Goal: Transaction & Acquisition: Purchase product/service

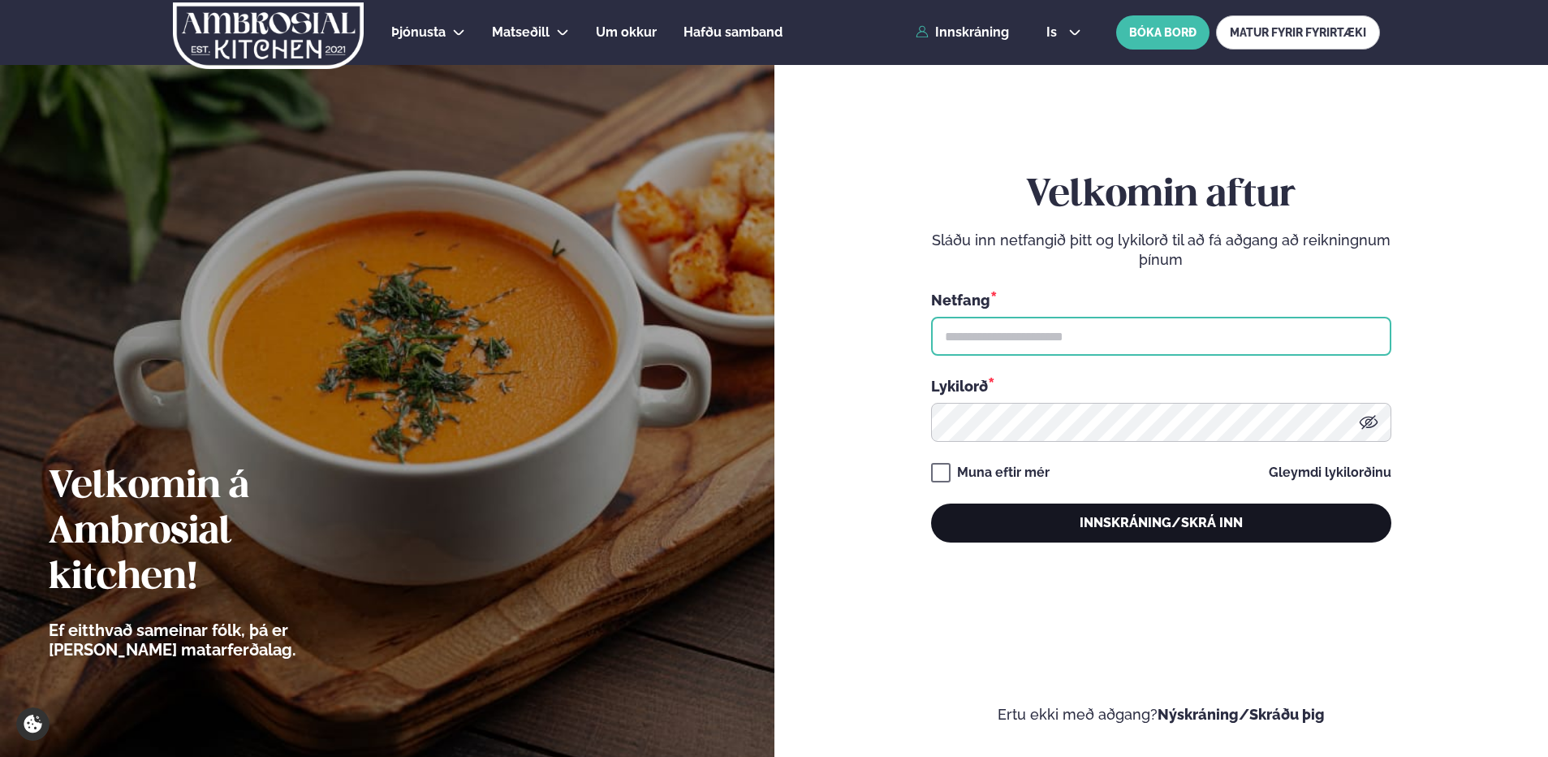
type input "**********"
click at [1157, 535] on button "Innskráning/Skrá inn" at bounding box center [1161, 522] width 460 height 39
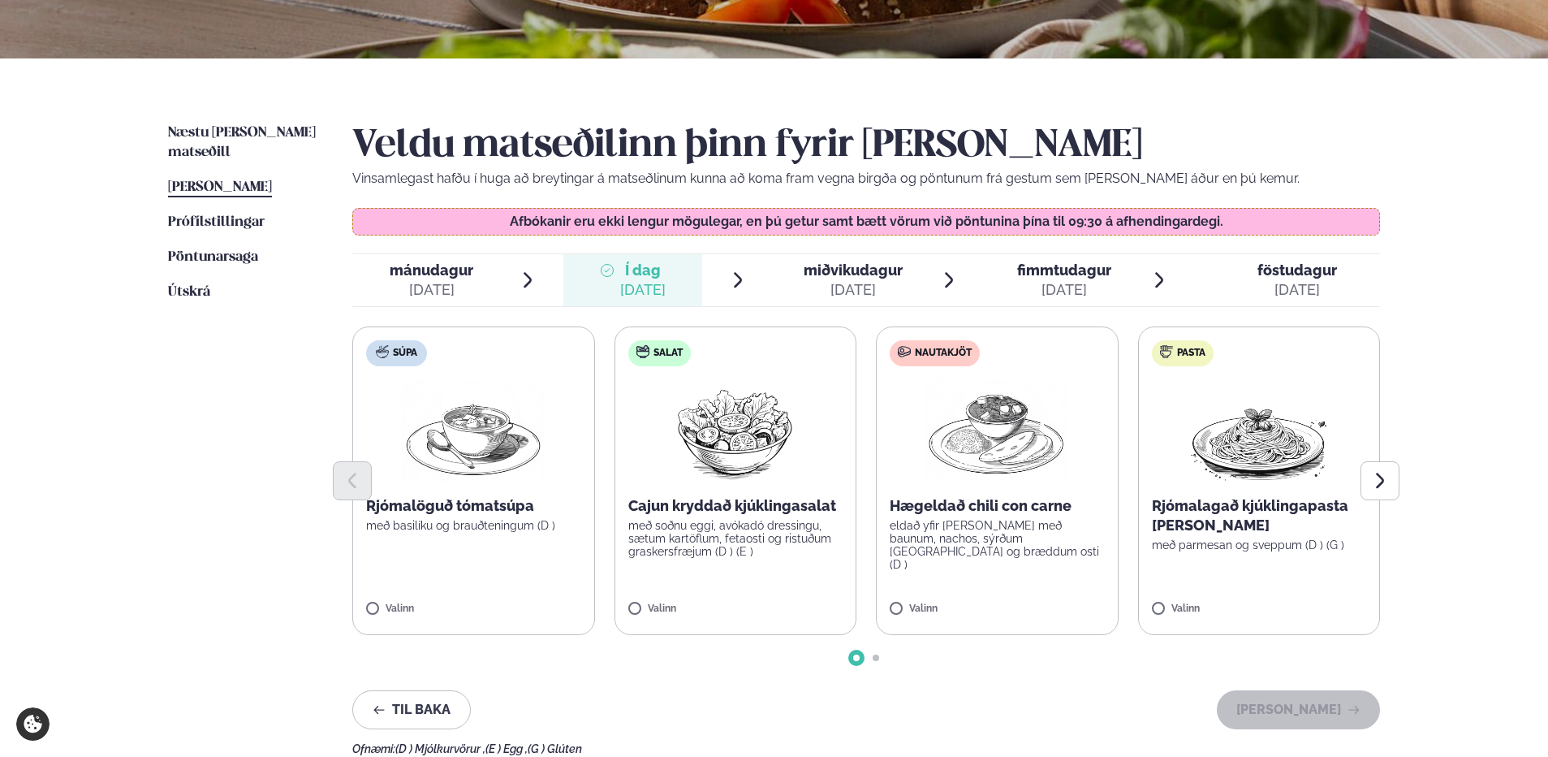
scroll to position [325, 0]
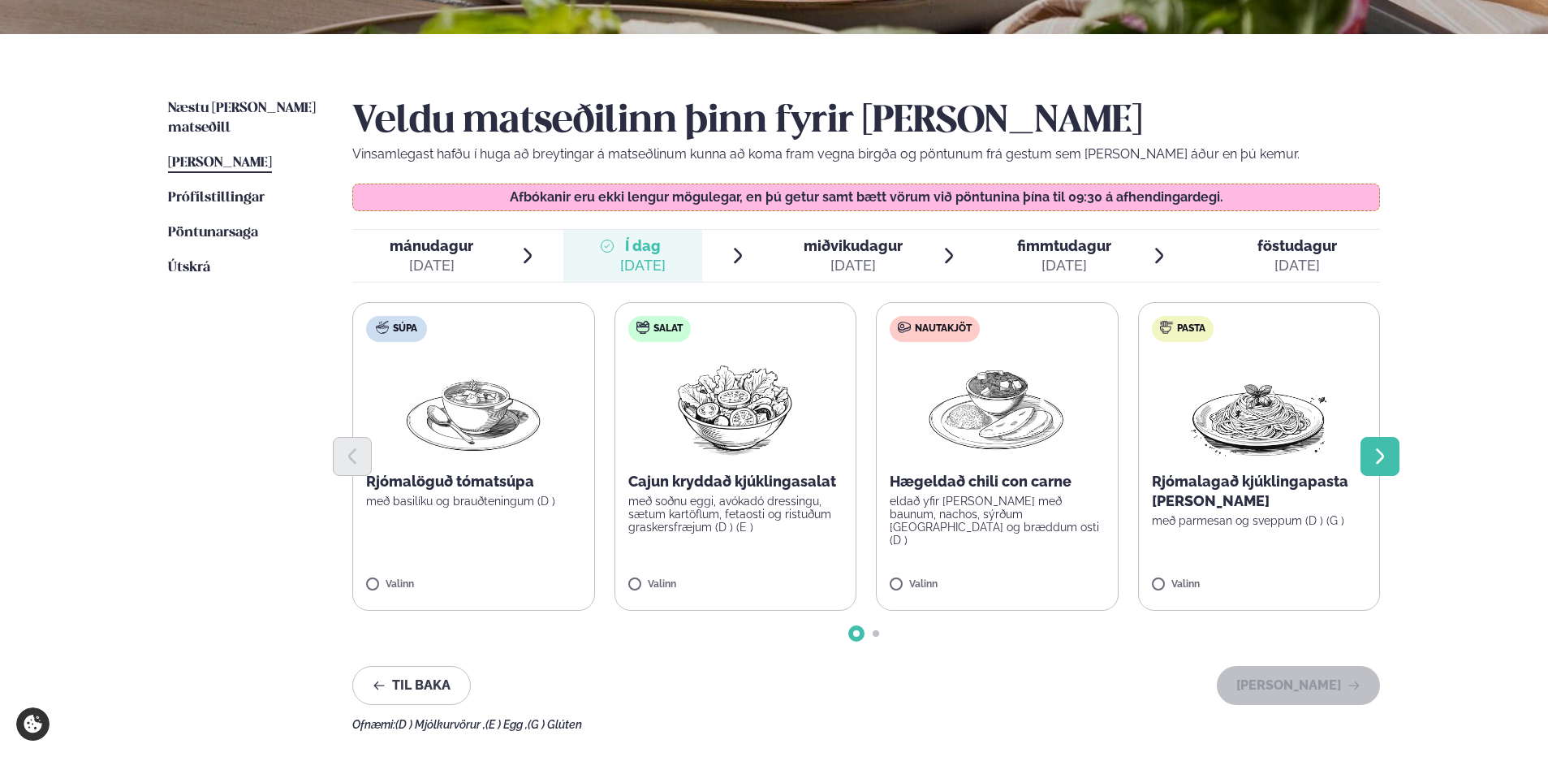
click at [1389, 460] on icon "Next slide" at bounding box center [1380, 456] width 19 height 19
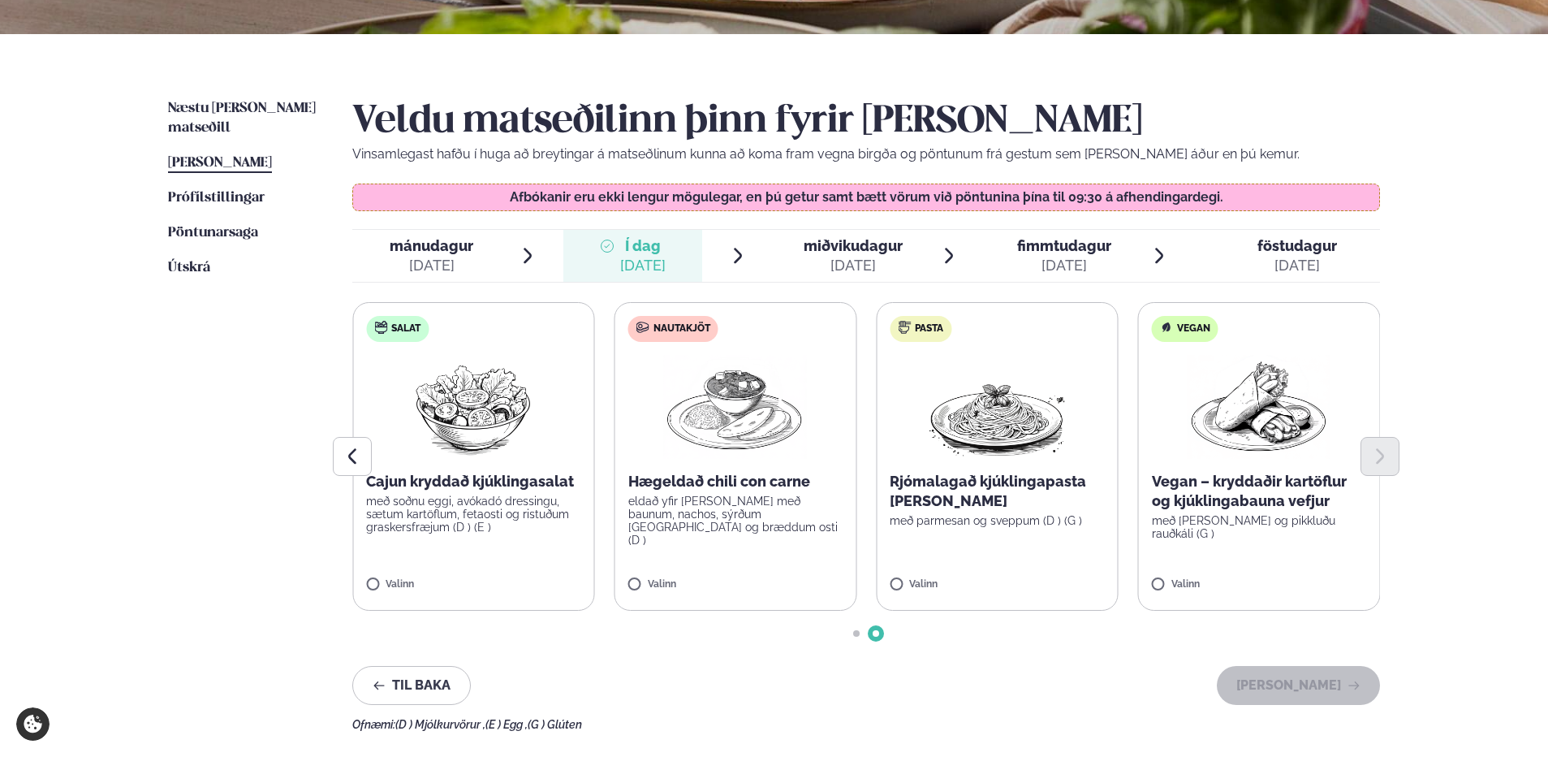
click at [812, 256] on div "[DATE]" at bounding box center [853, 265] width 99 height 19
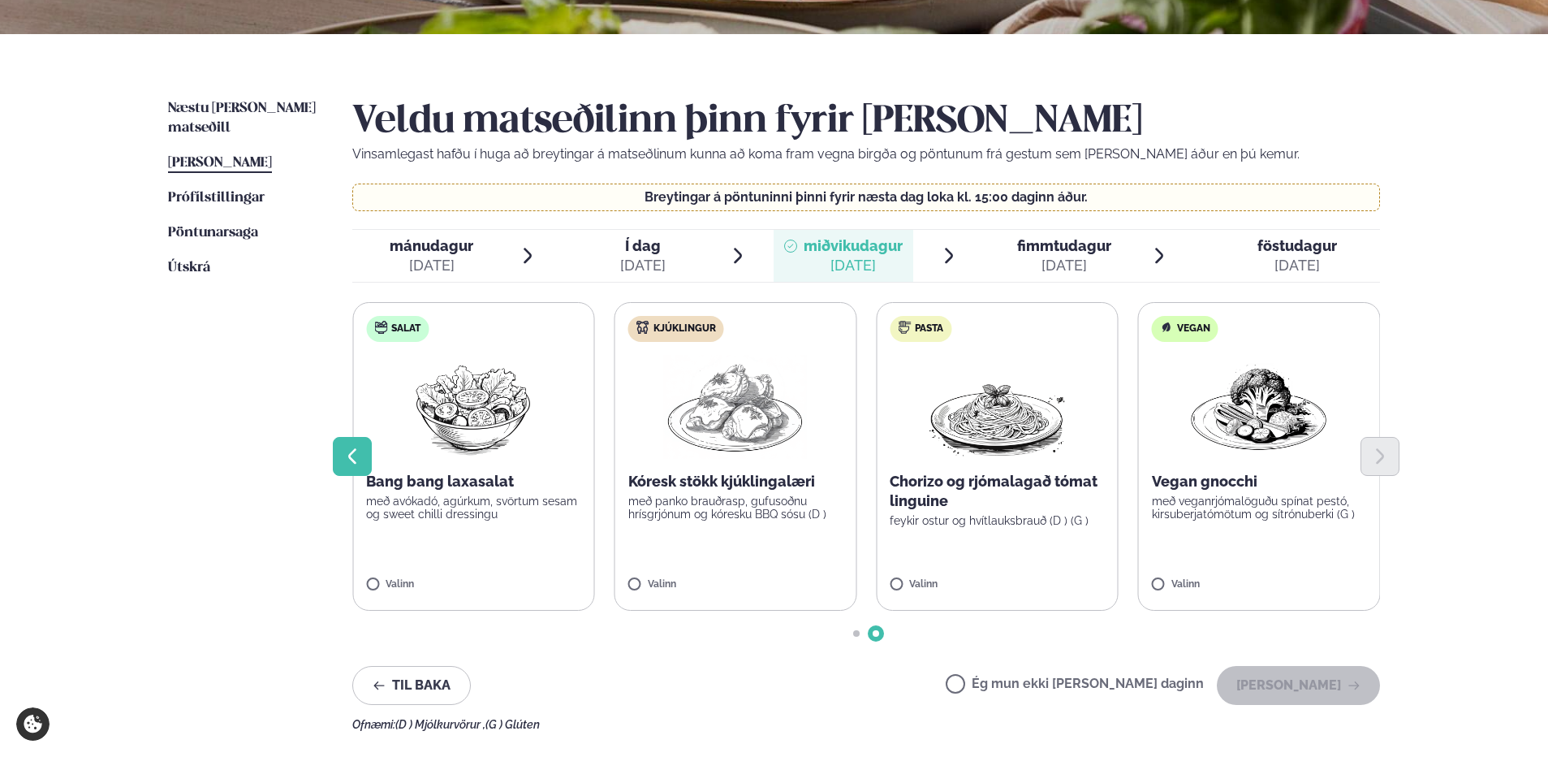
click at [338, 448] on button "Previous slide" at bounding box center [352, 456] width 39 height 39
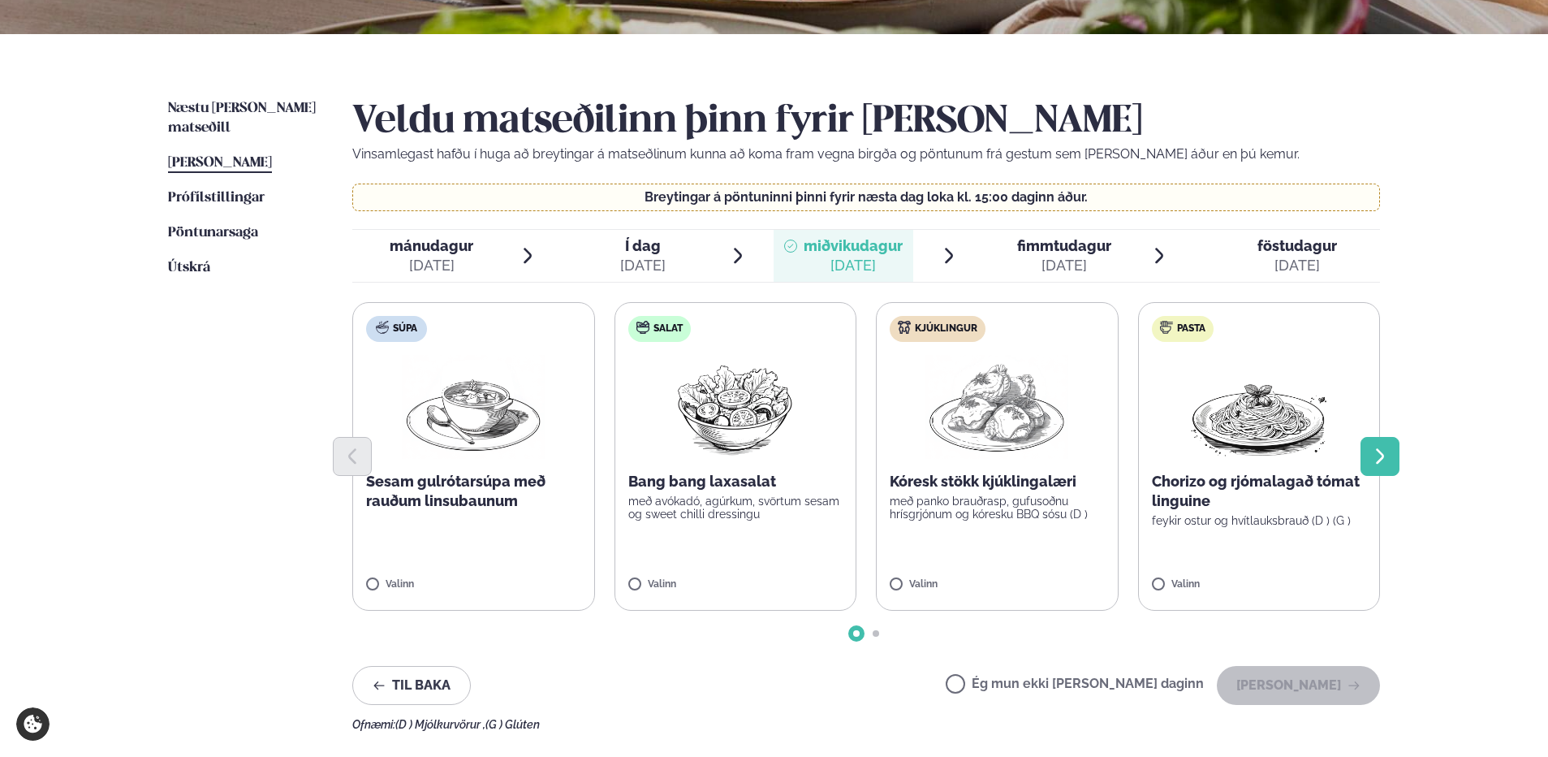
click at [1392, 454] on button "Next slide" at bounding box center [1380, 456] width 39 height 39
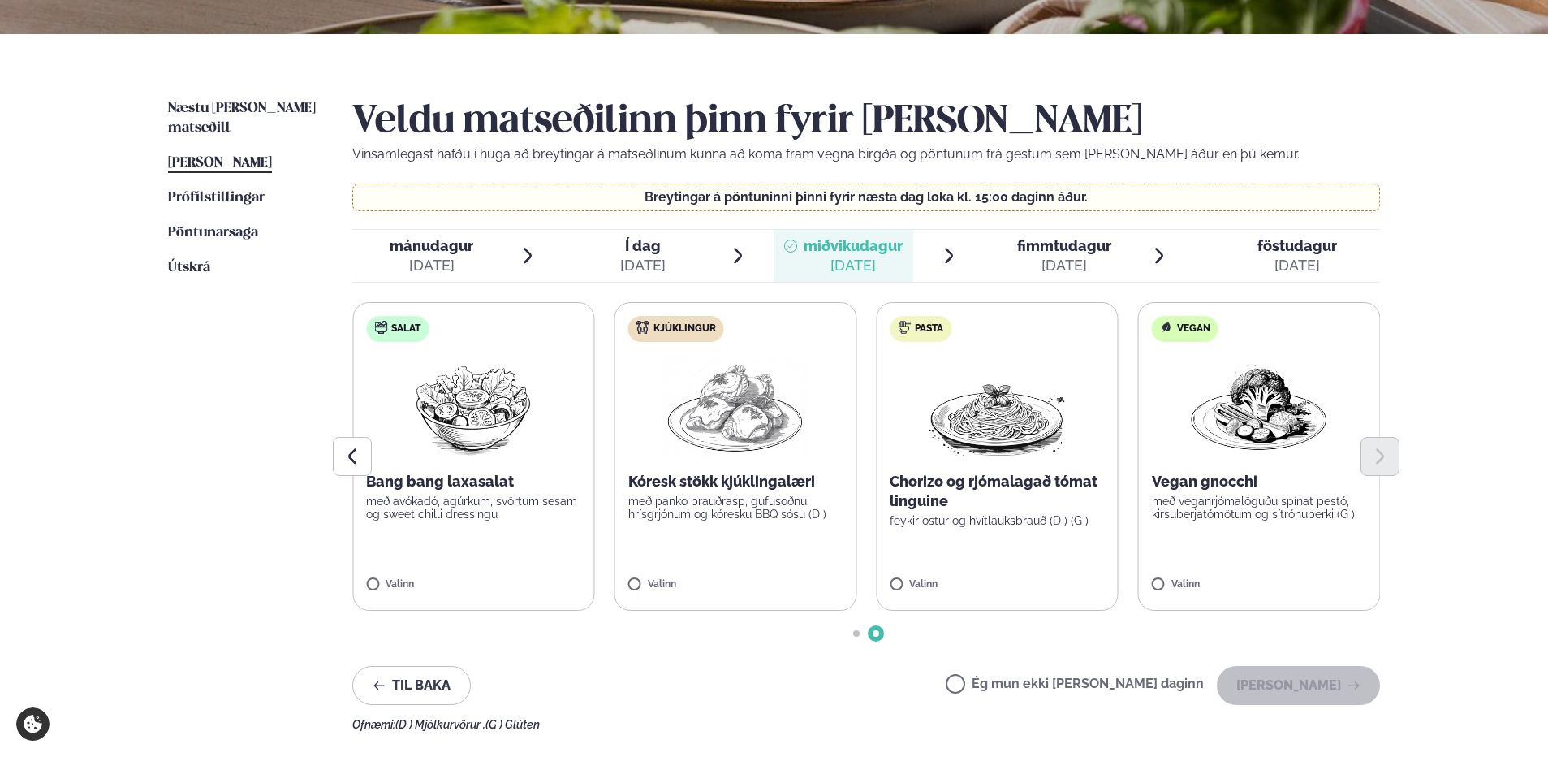
click at [1069, 248] on span "fimmtudagur" at bounding box center [1064, 245] width 94 height 17
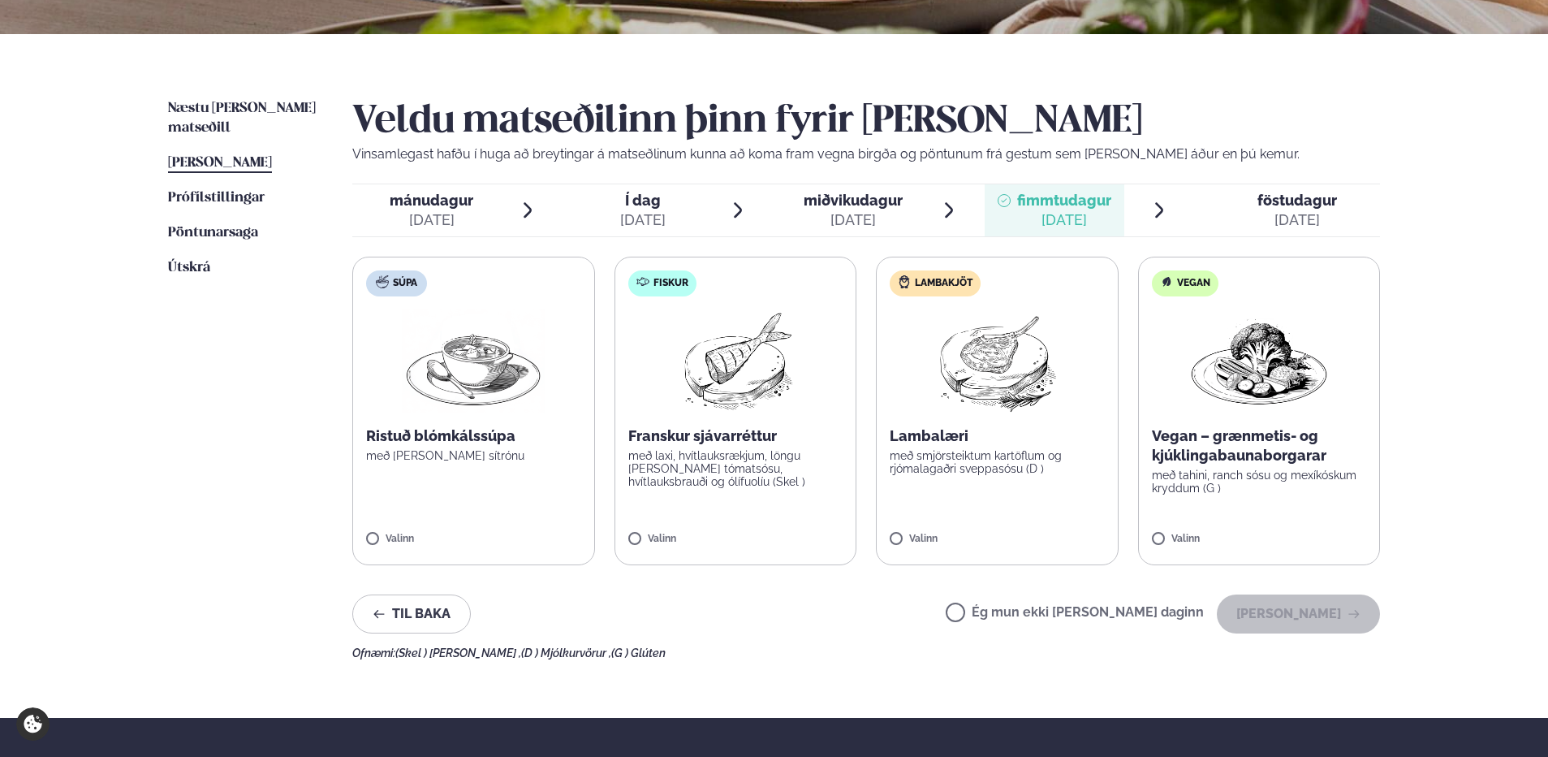
click at [1247, 214] on div at bounding box center [1244, 210] width 13 height 39
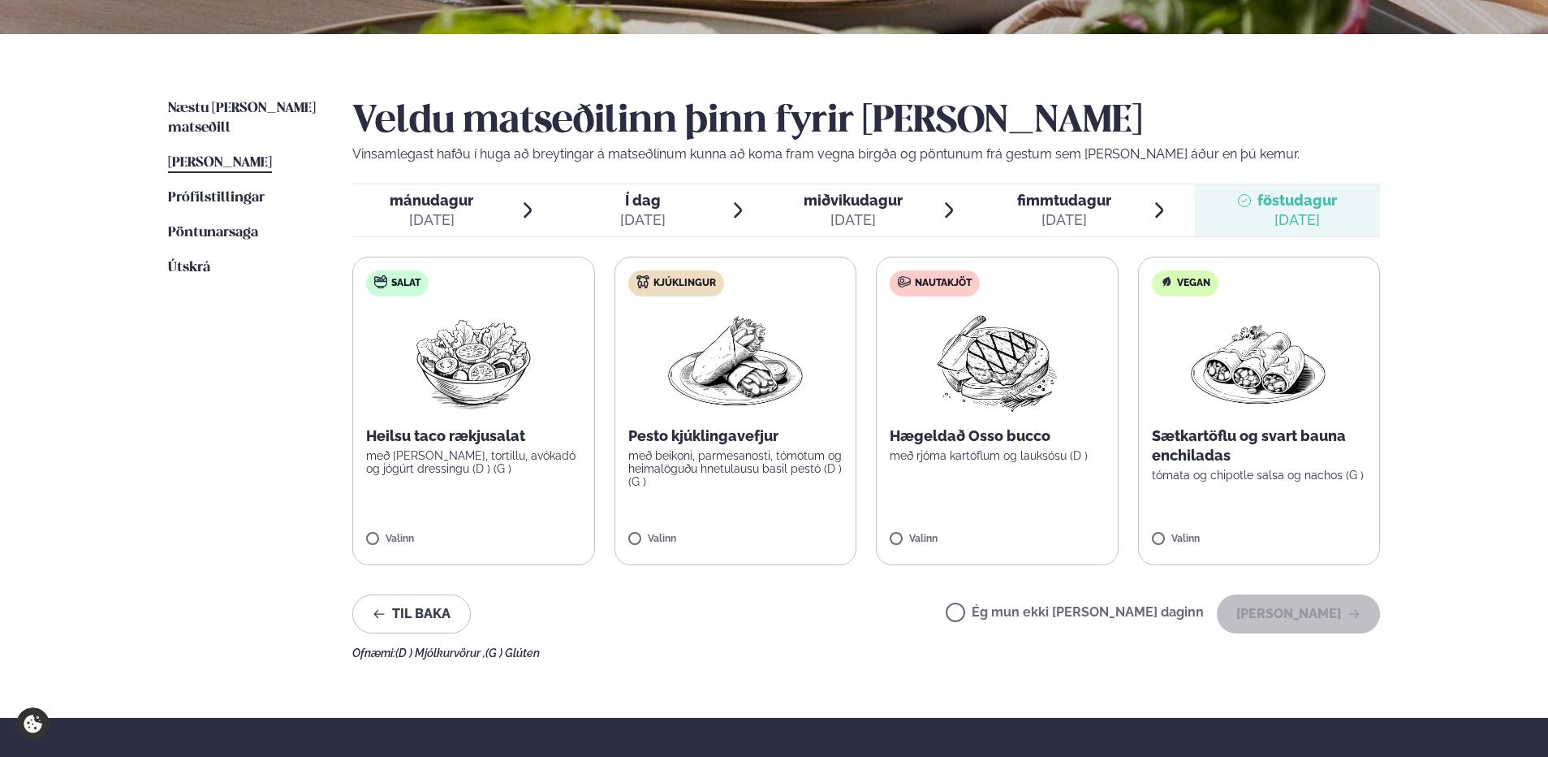
click at [654, 201] on span "Í dag" at bounding box center [642, 200] width 45 height 19
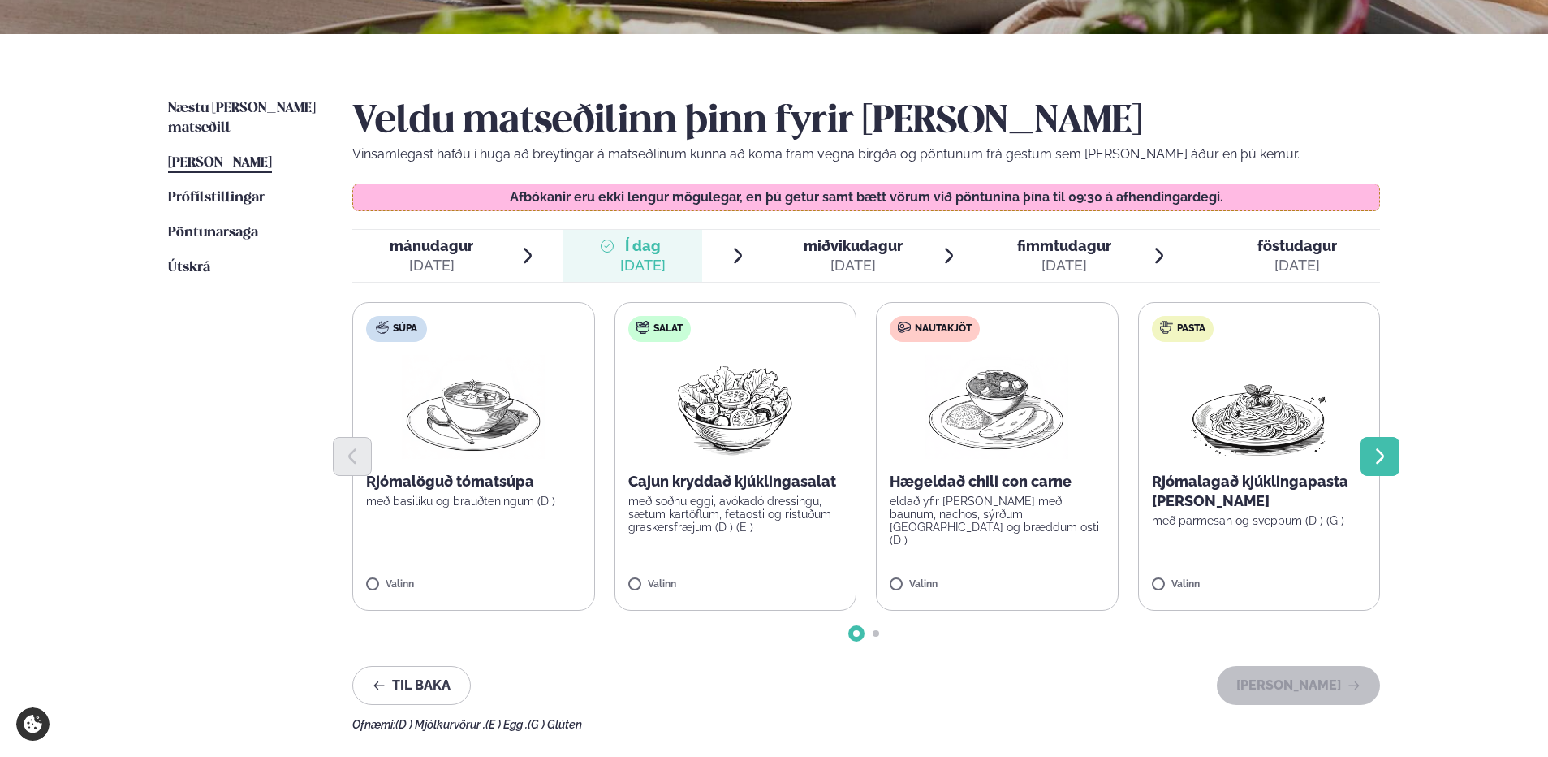
click at [1387, 450] on icon "Next slide" at bounding box center [1380, 456] width 19 height 19
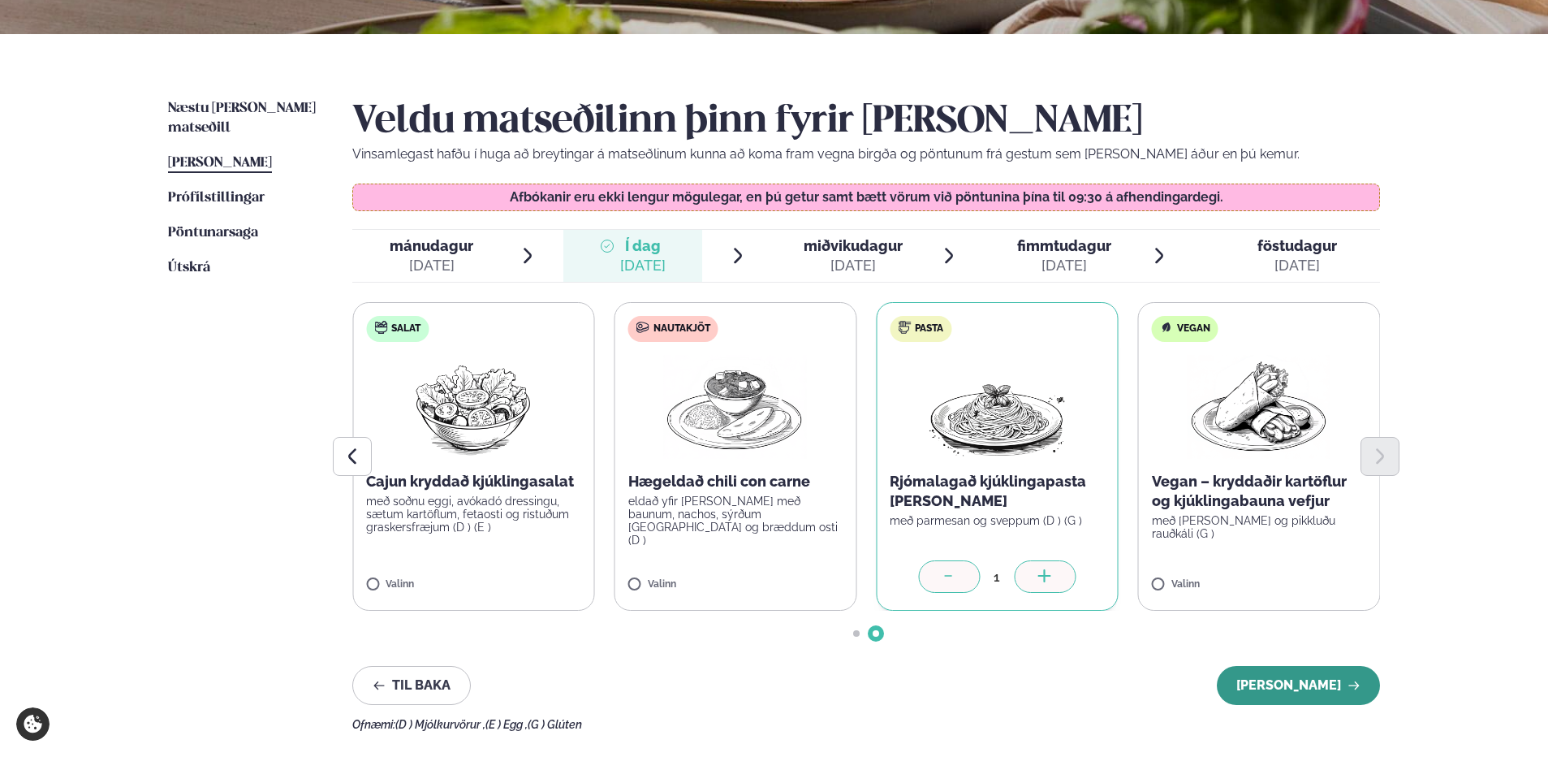
click at [1339, 688] on button "[PERSON_NAME]" at bounding box center [1298, 685] width 163 height 39
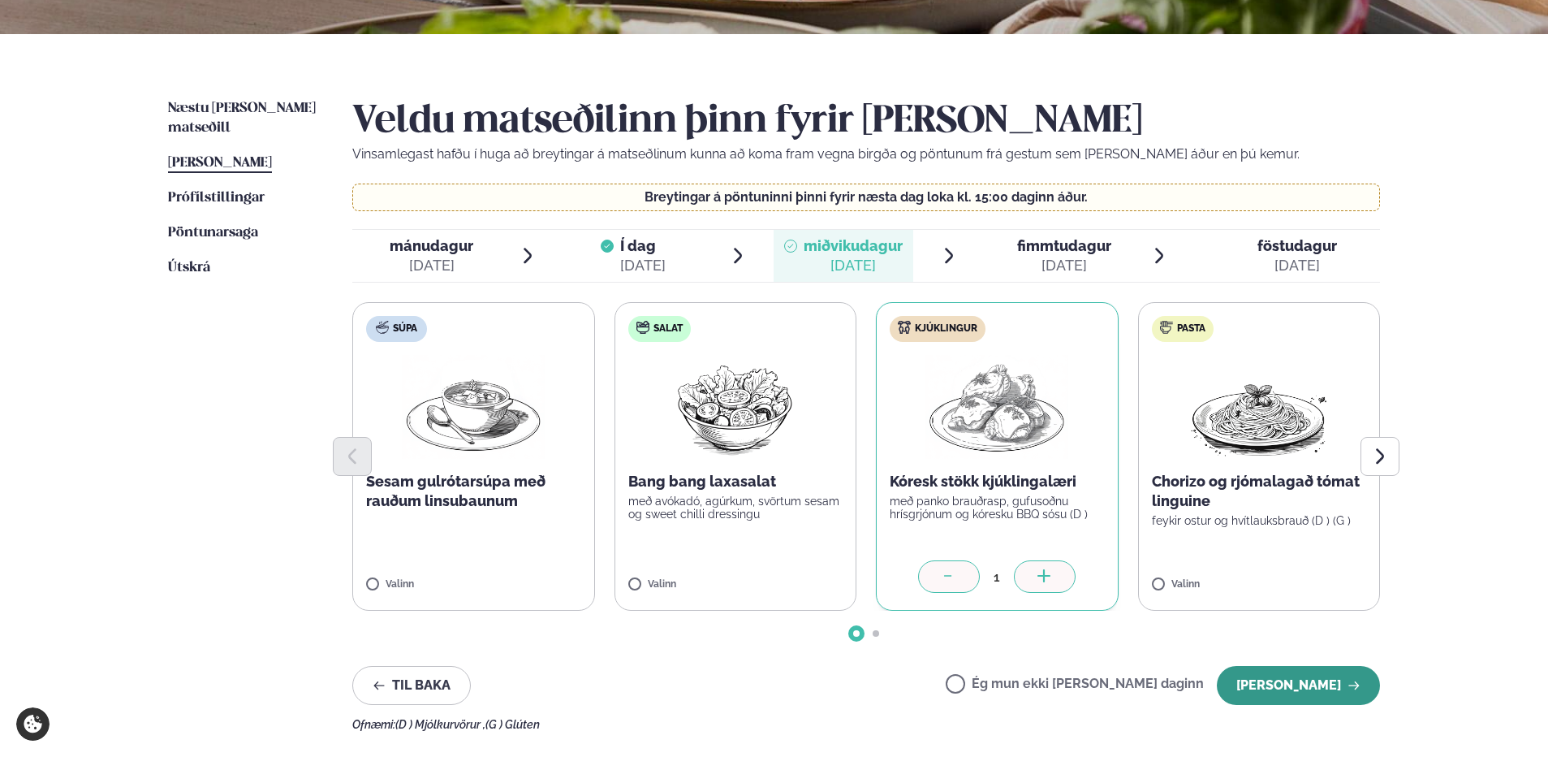
click at [1299, 683] on button "[PERSON_NAME]" at bounding box center [1298, 685] width 163 height 39
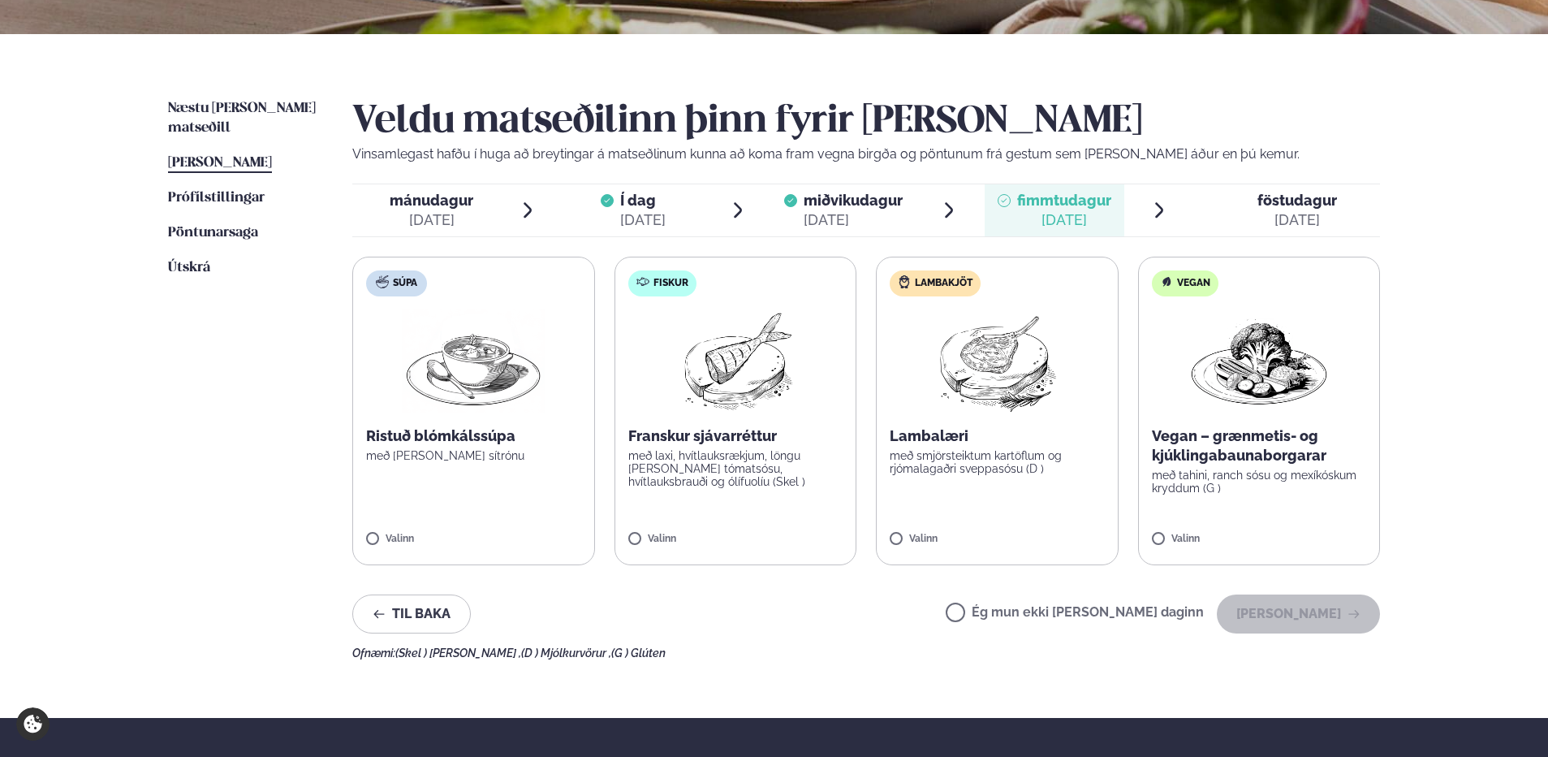
click at [1317, 218] on div "[DATE]" at bounding box center [1298, 219] width 80 height 19
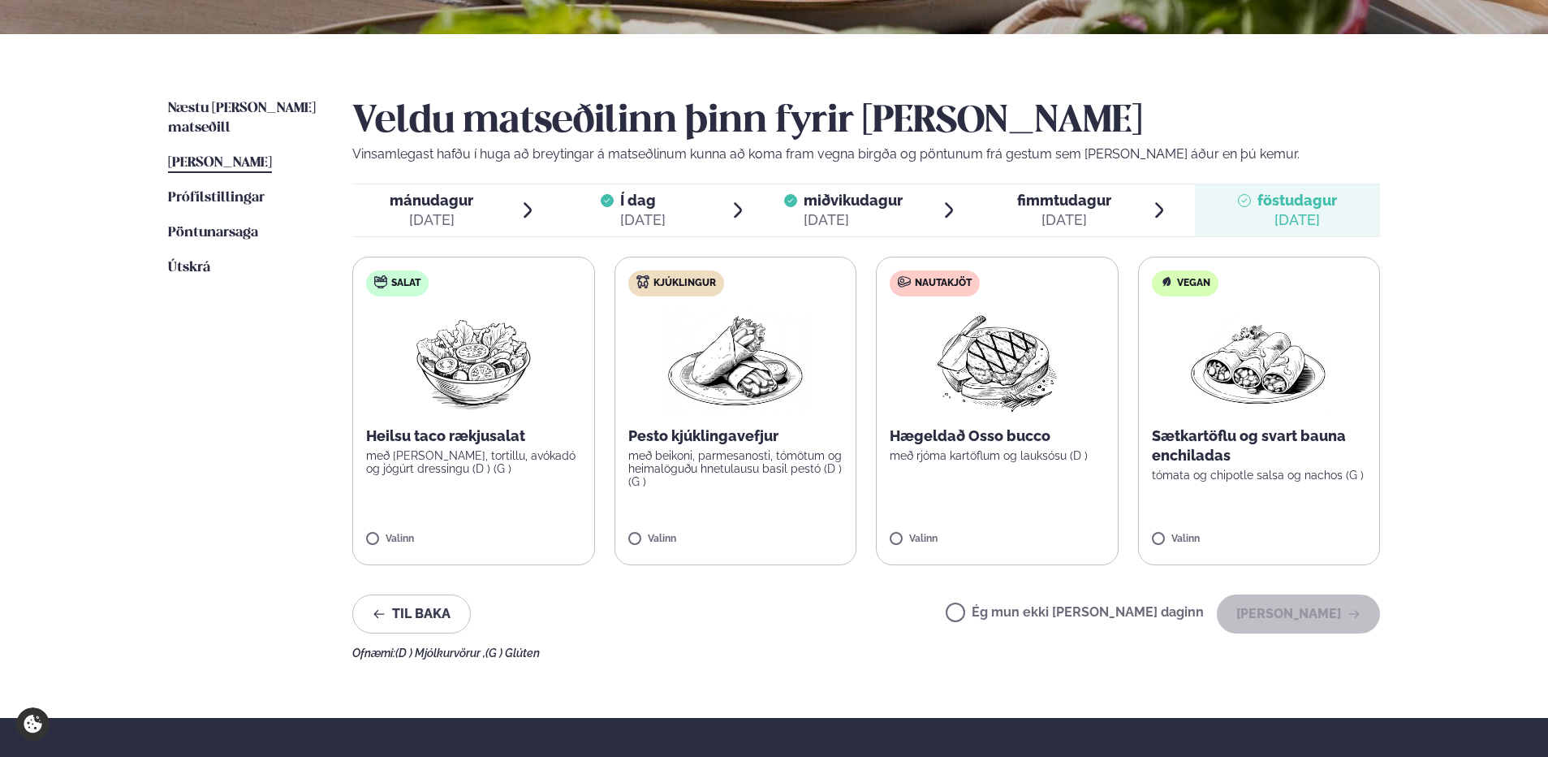
click at [1308, 204] on span "föstudagur" at bounding box center [1298, 200] width 80 height 17
click at [1122, 200] on span "fimmtudagur fim. [DATE]" at bounding box center [1055, 210] width 140 height 52
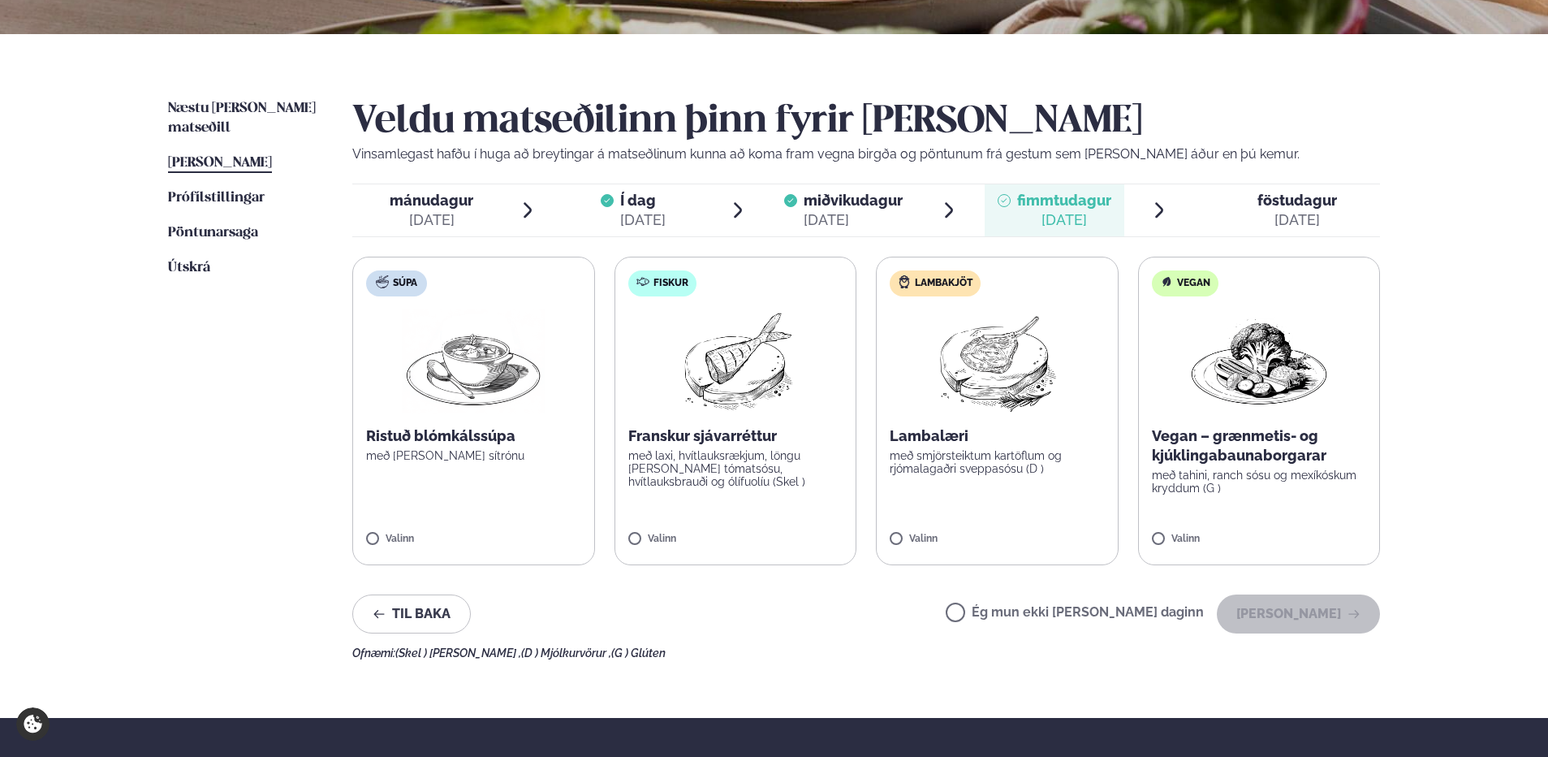
click at [1015, 458] on p "með smjörsteiktum kartöflum og rjómalagaðri sveppasósu (D )" at bounding box center [997, 462] width 215 height 26
click at [801, 216] on span "miðvikudagur mið. [DATE]" at bounding box center [844, 210] width 140 height 52
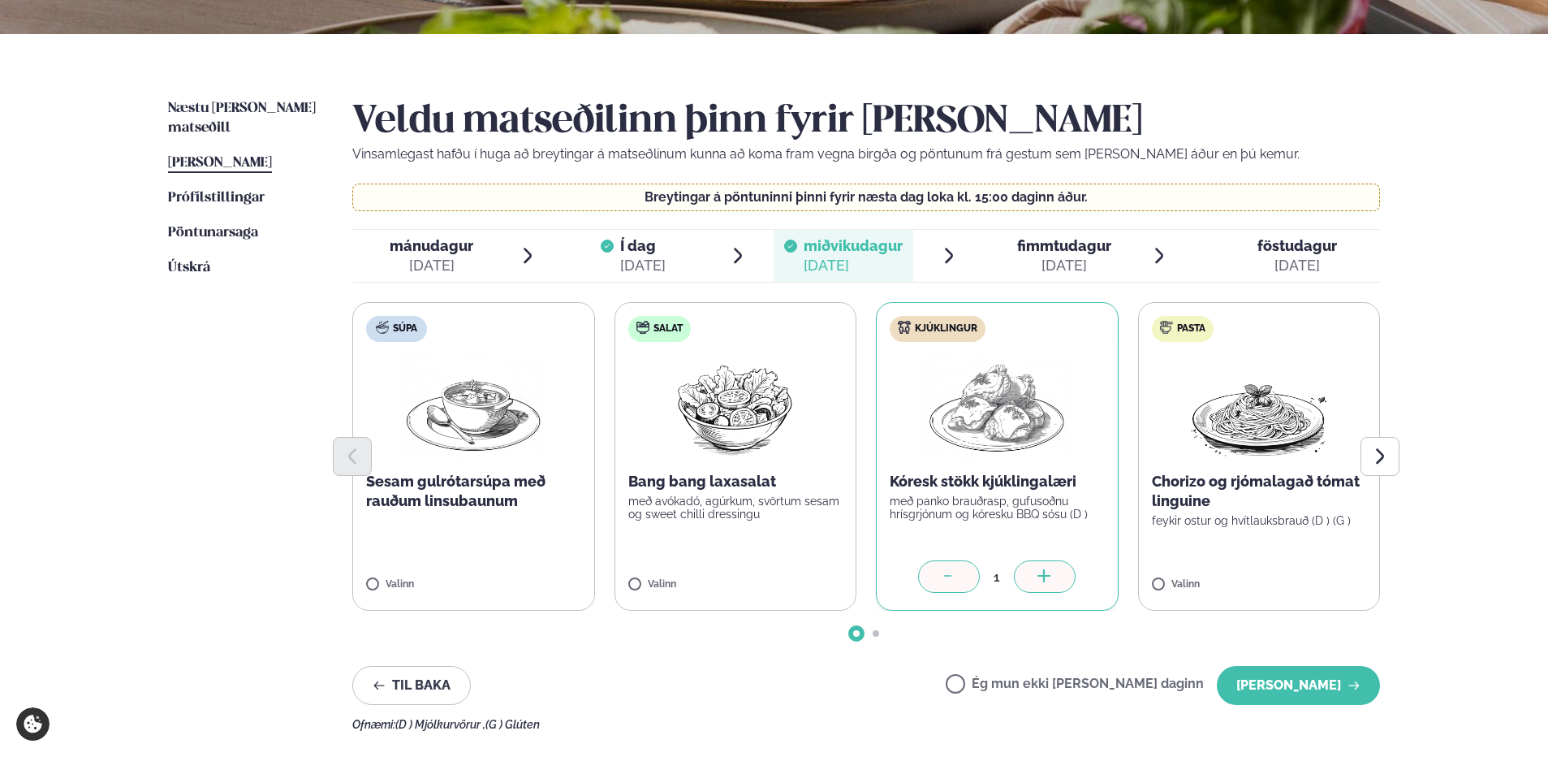
click at [645, 253] on span "Í dag" at bounding box center [642, 245] width 45 height 19
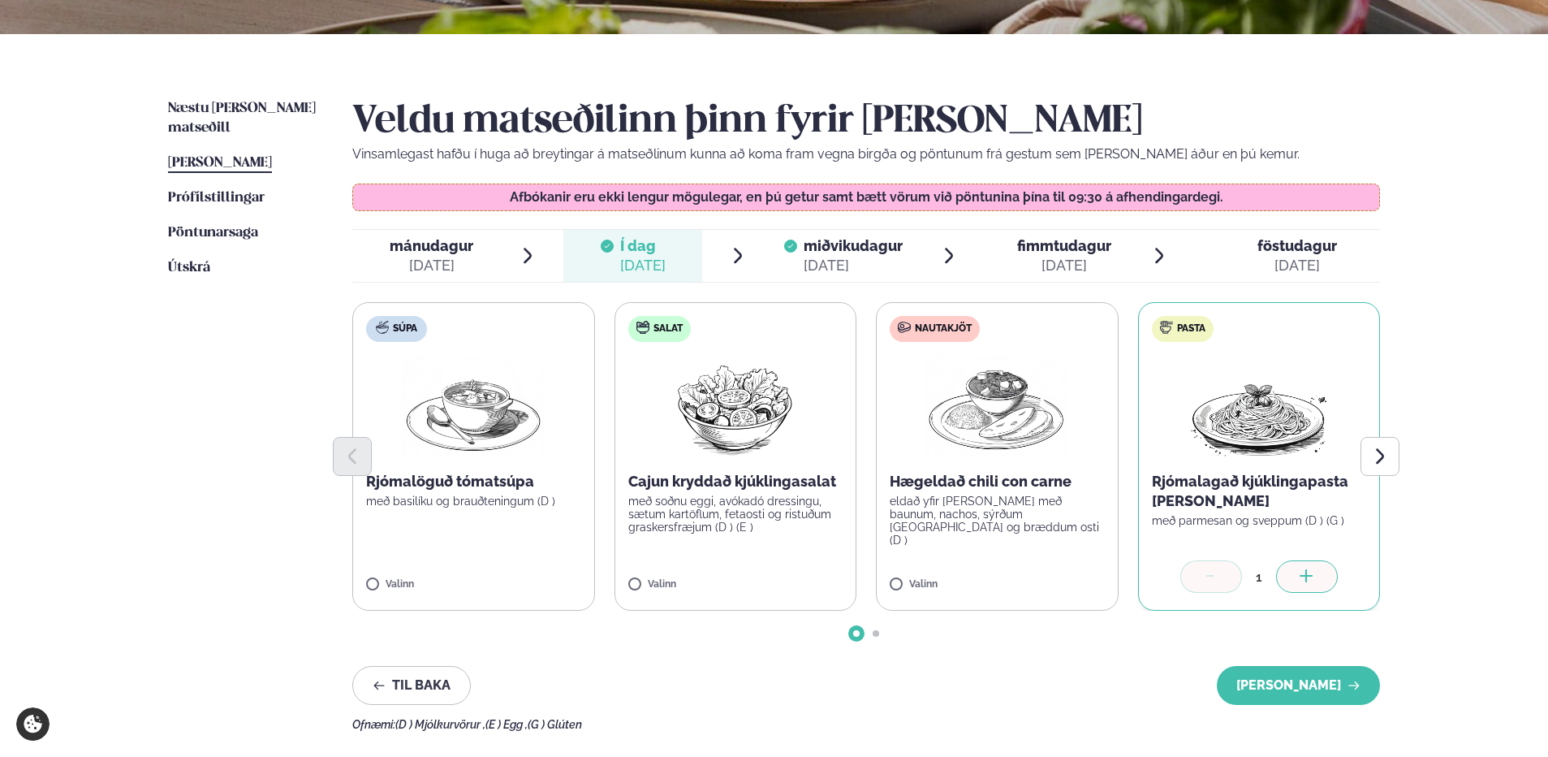
click at [817, 246] on span "miðvikudagur" at bounding box center [853, 245] width 99 height 17
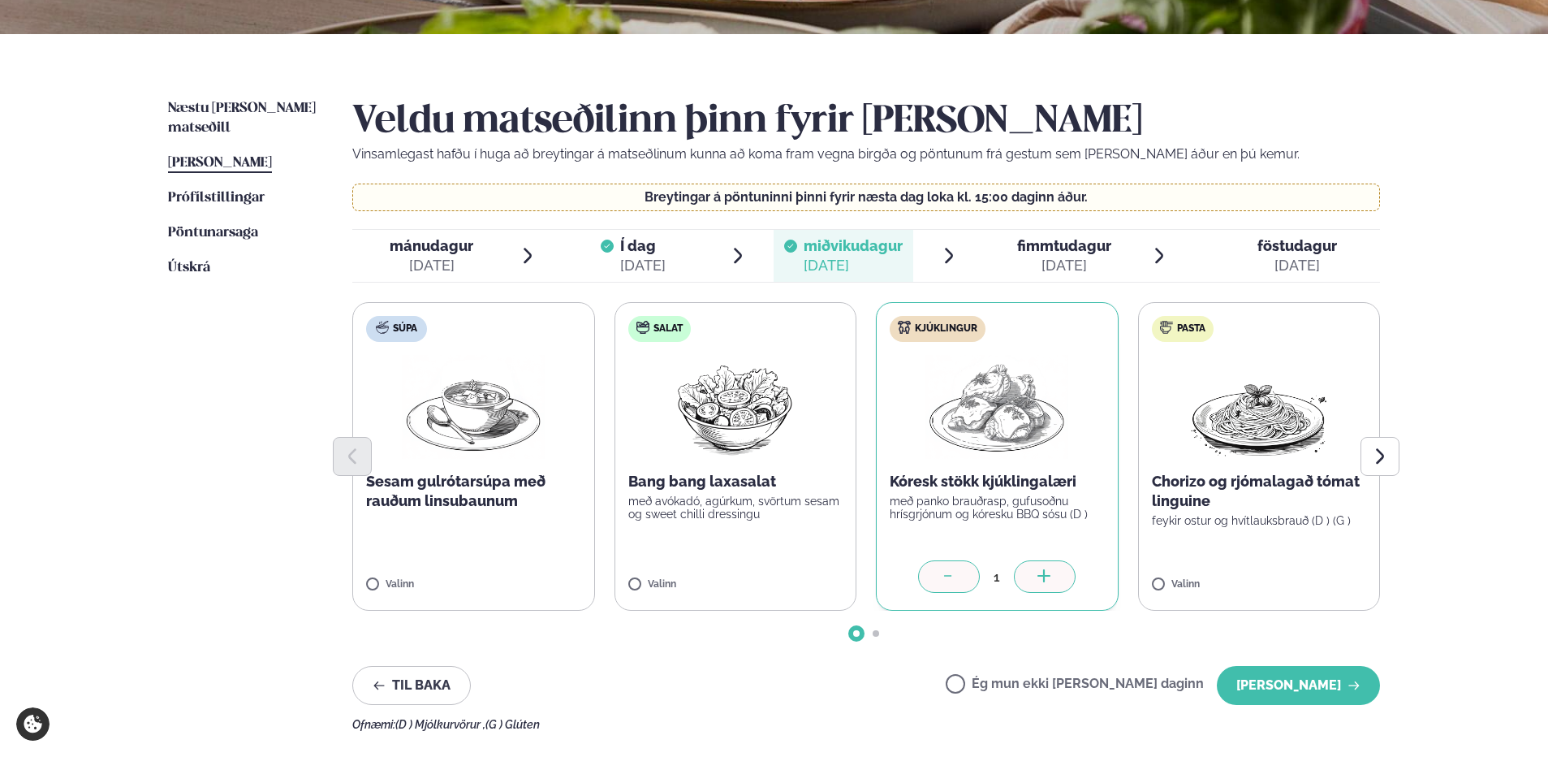
click at [1027, 246] on span "fimmtudagur" at bounding box center [1064, 245] width 94 height 17
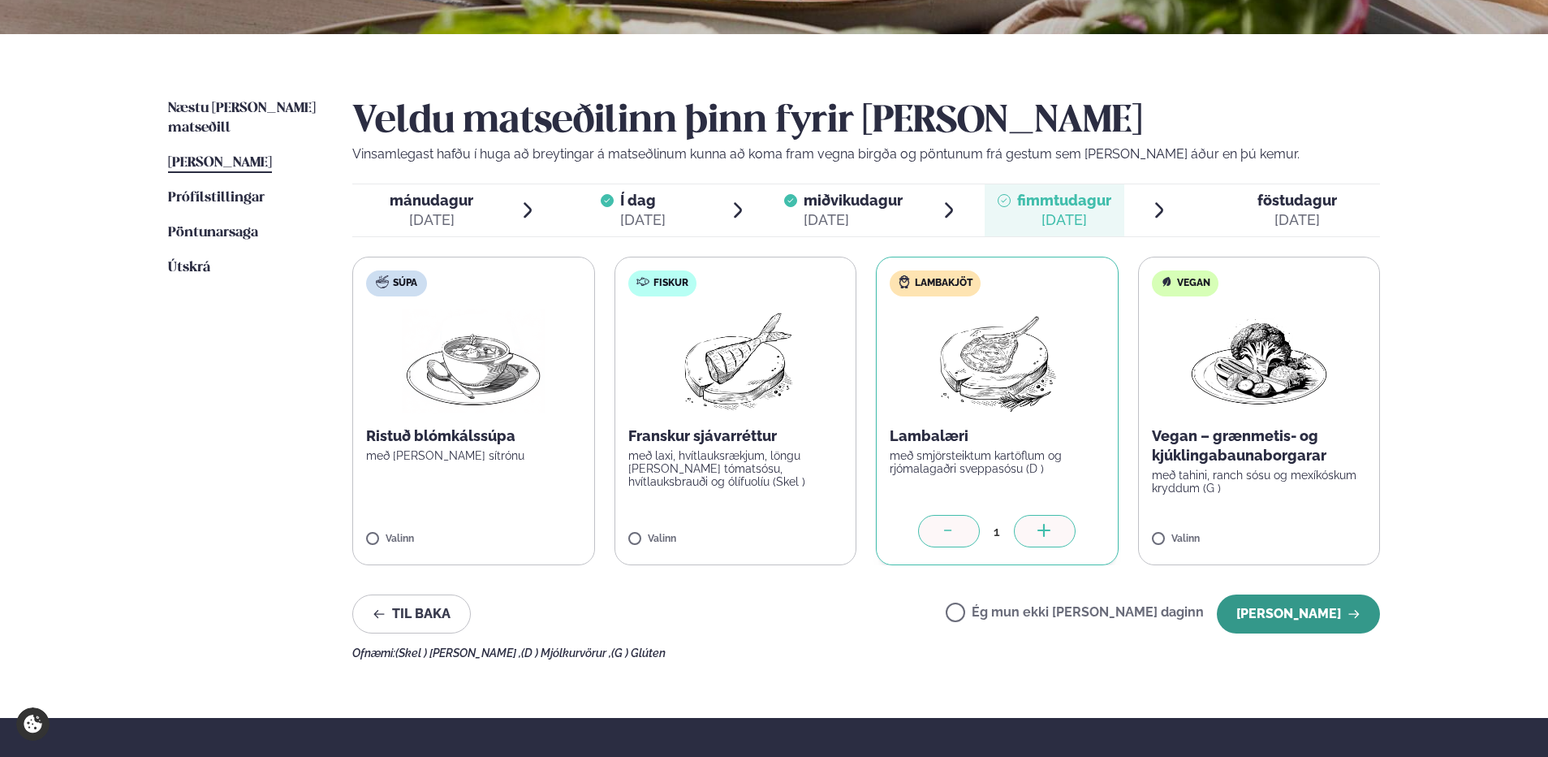
click at [1340, 613] on button "[PERSON_NAME]" at bounding box center [1298, 613] width 163 height 39
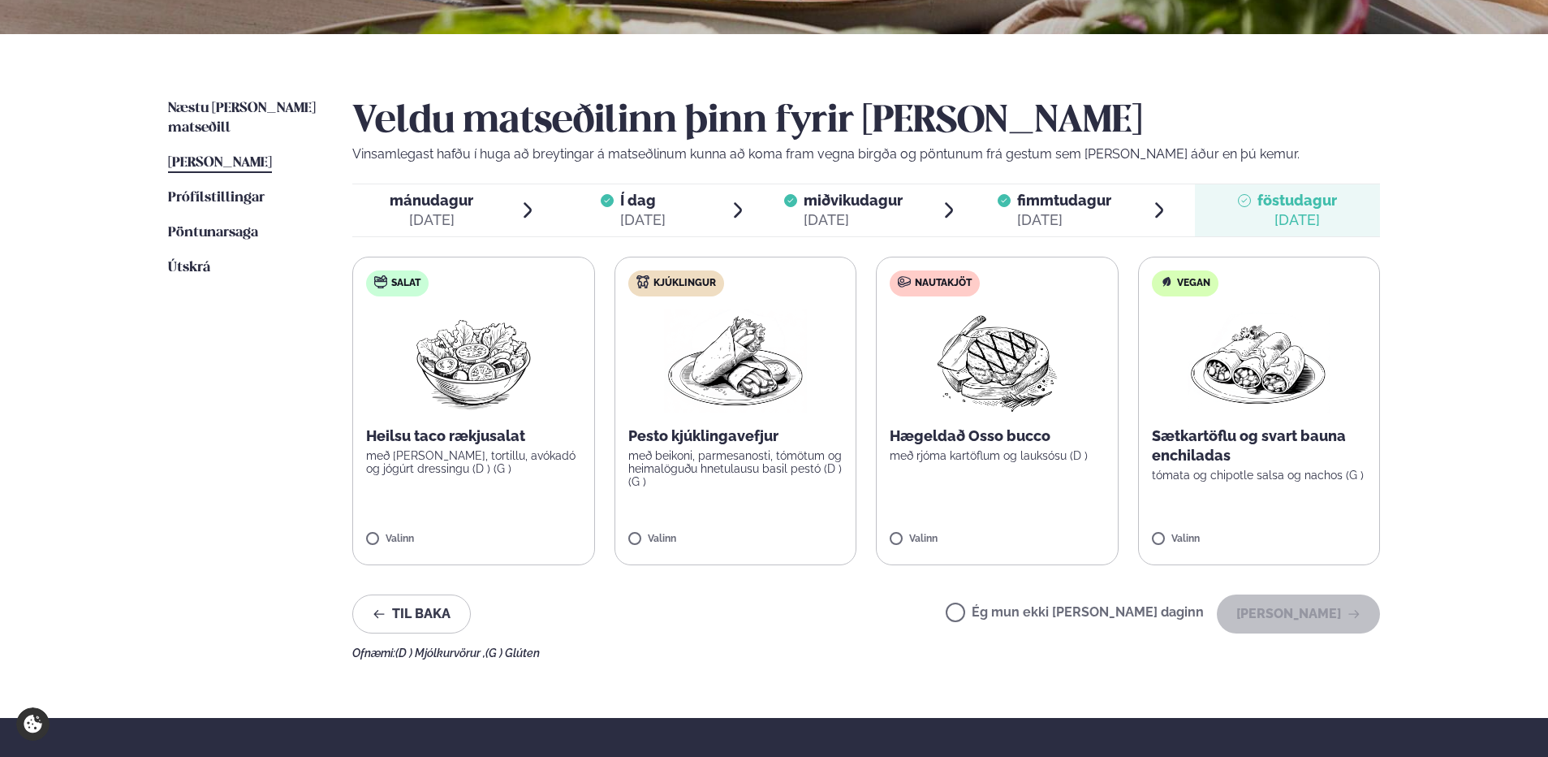
click at [1116, 151] on p "Vinsamlegast hafðu í huga að breytingar á matseðlinum kunna að koma fram vegna …" at bounding box center [866, 154] width 1028 height 19
click at [1124, 616] on label "Ég mun ekki [PERSON_NAME] daginn" at bounding box center [1075, 614] width 258 height 17
click at [1361, 611] on button "[PERSON_NAME]" at bounding box center [1298, 613] width 163 height 39
